Goal: Task Accomplishment & Management: Complete application form

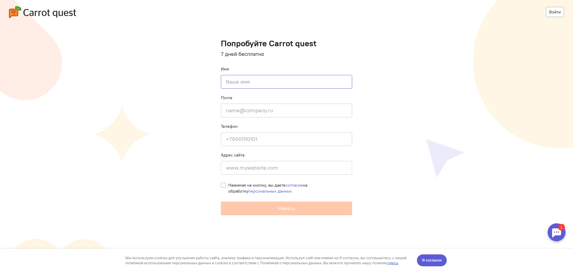
click at [292, 82] on input at bounding box center [286, 82] width 131 height 14
type input "[PERSON_NAME]"
type input "[EMAIL_ADDRESS][DOMAIN_NAME]"
type input "[PHONE_NUMBER]"
type input "[STREET_ADDRESS]"
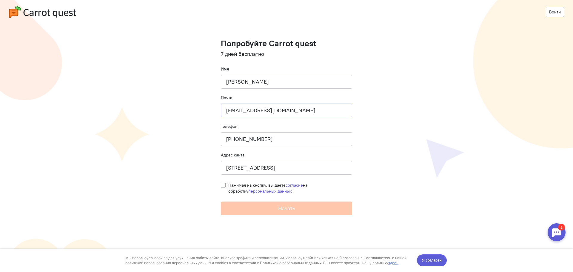
click at [280, 110] on input "sergeev.av20@physics.msu.ru" at bounding box center [286, 111] width 131 height 14
drag, startPoint x: 307, startPoint y: 79, endPoint x: 252, endPoint y: 79, distance: 54.6
click at [252, 79] on input "Александр Валерьевич Сергеев" at bounding box center [286, 82] width 131 height 14
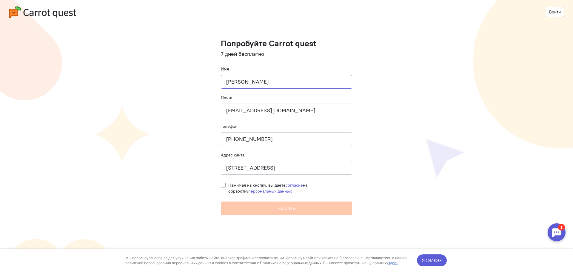
type input "Александр"
click at [243, 107] on input "sergeev.av20@physics.msu.ru" at bounding box center [286, 111] width 131 height 14
type input "a.sergeev.val@nk-jax.ru"
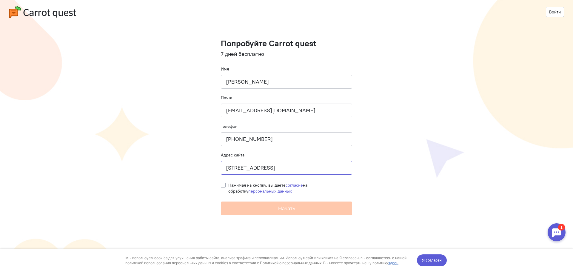
click at [262, 173] on input "Ломоносовский проспект, д.27к11" at bounding box center [286, 168] width 131 height 14
click at [298, 171] on input "Ломоносовский проспект, д.27к11" at bounding box center [286, 168] width 131 height 14
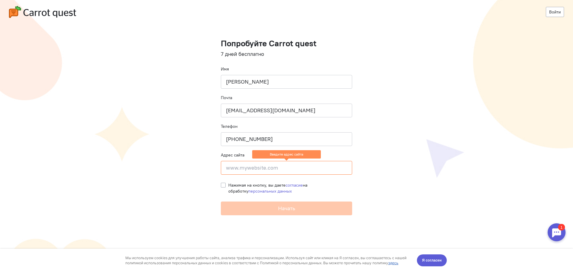
click at [379, 165] on cq-registration "Войти Попробуйте Carrot quest 7 дней бесплатно Имя Александр Почта a.sergeev.va…" at bounding box center [286, 136] width 573 height 272
click at [228, 186] on label "Нажимая на кнопку, вы даете согласие на обработку персональных данных" at bounding box center [290, 188] width 124 height 12
click at [221, 186] on input "Нажимая на кнопку, вы даете согласие на обработку персональных данных" at bounding box center [223, 184] width 5 height 5
checkbox input "true"
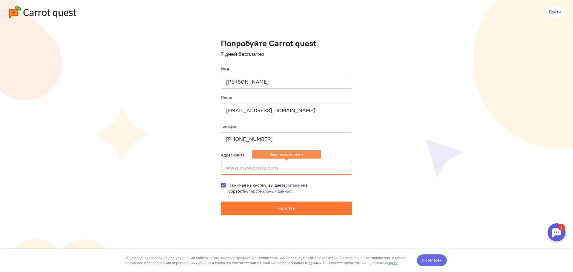
click at [433, 262] on span "Я согласен" at bounding box center [432, 260] width 20 height 6
